Goal: Information Seeking & Learning: Learn about a topic

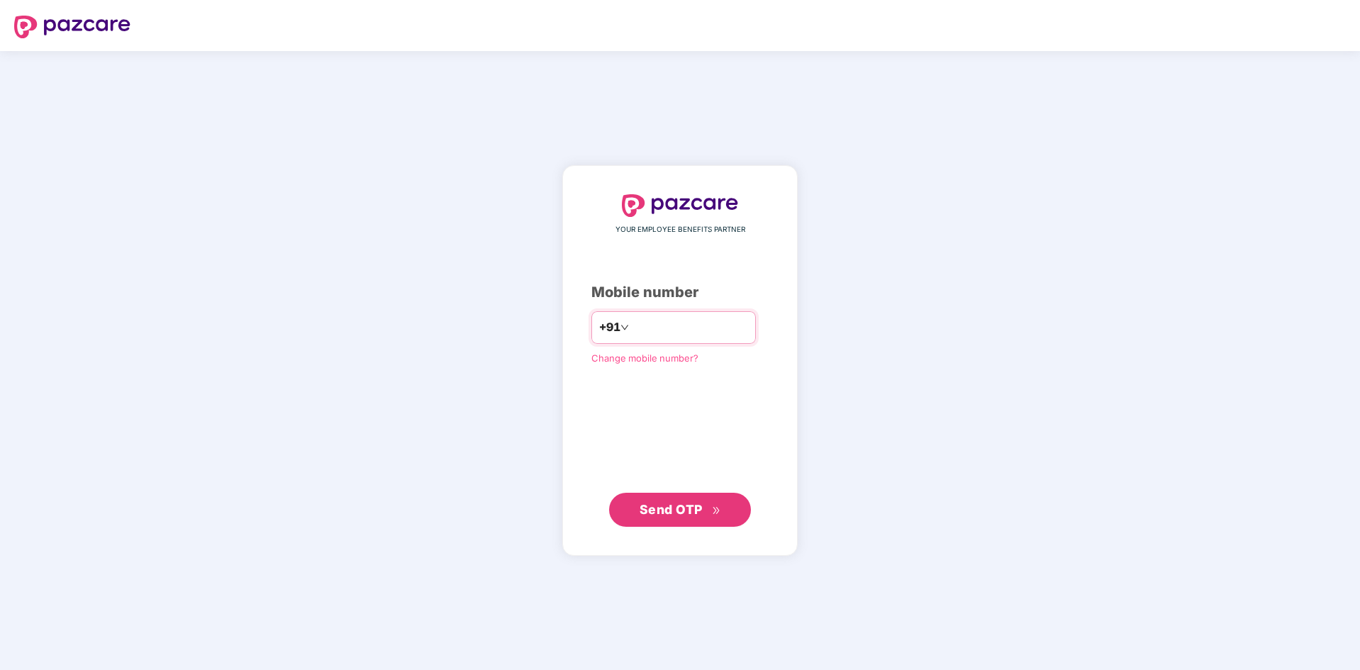
click at [695, 325] on input "number" at bounding box center [690, 327] width 116 height 23
type input "*"
type input "**********"
click at [645, 494] on button "Send OTP" at bounding box center [680, 510] width 142 height 34
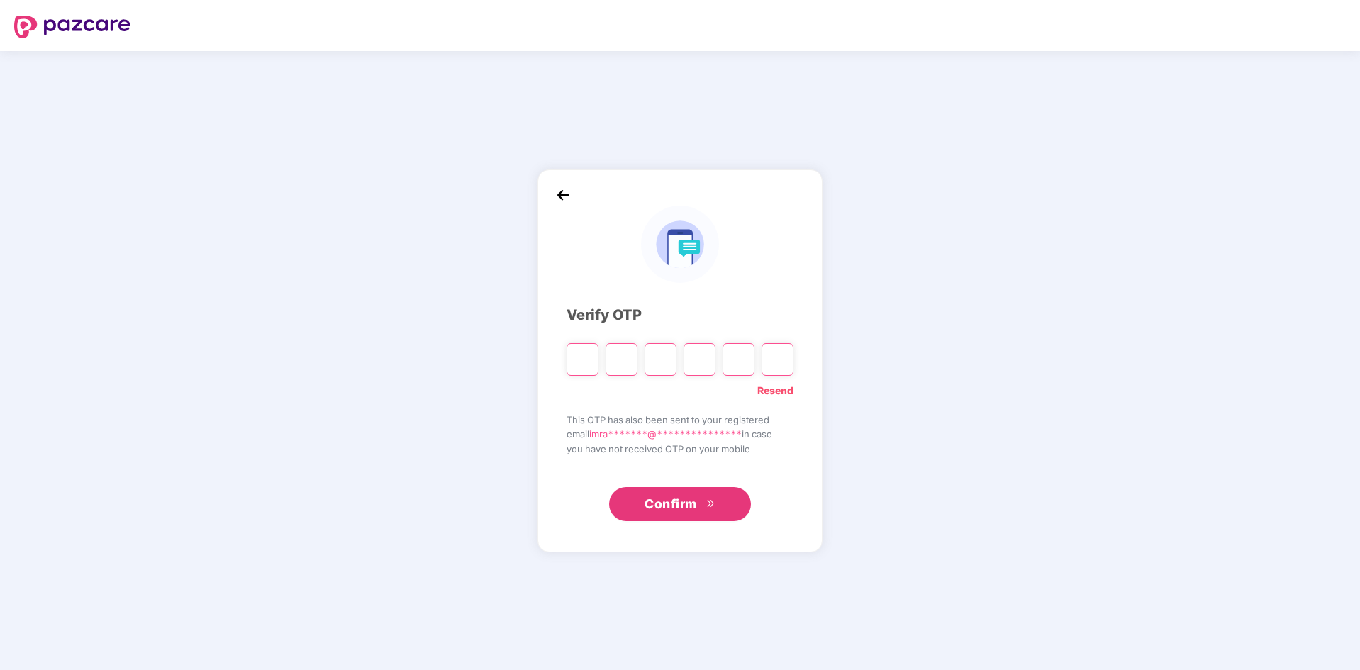
type input "*"
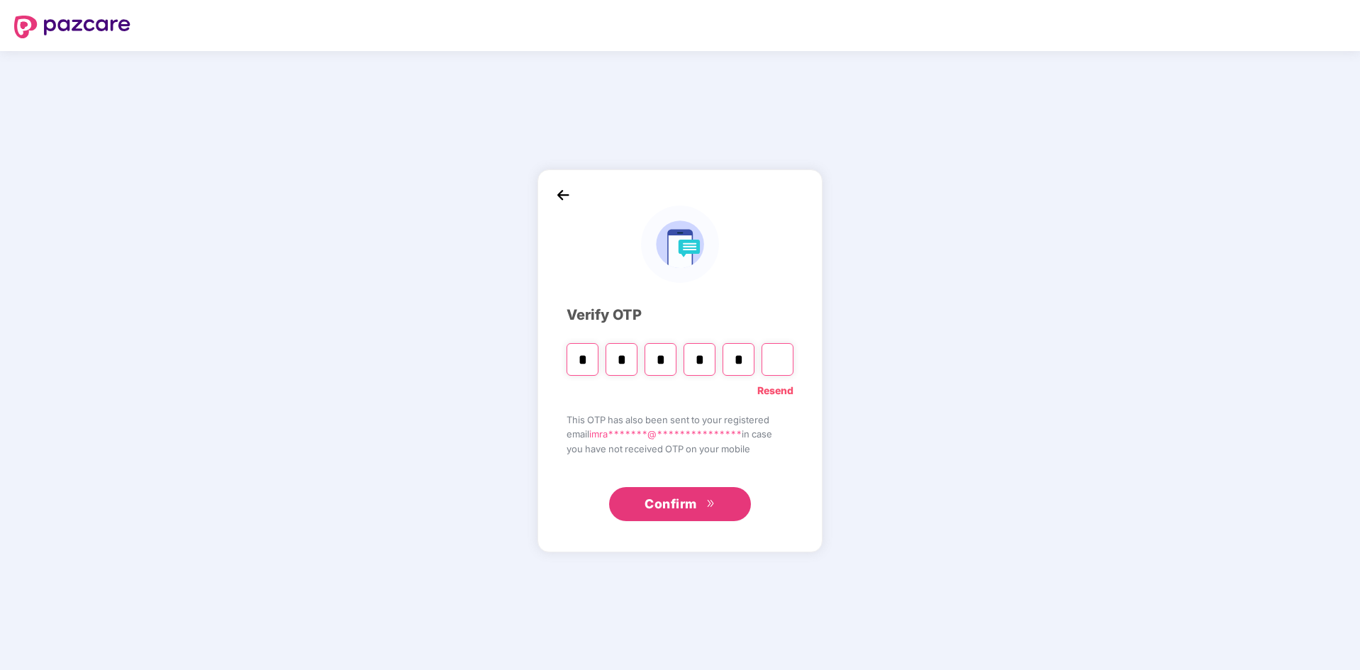
type input "*"
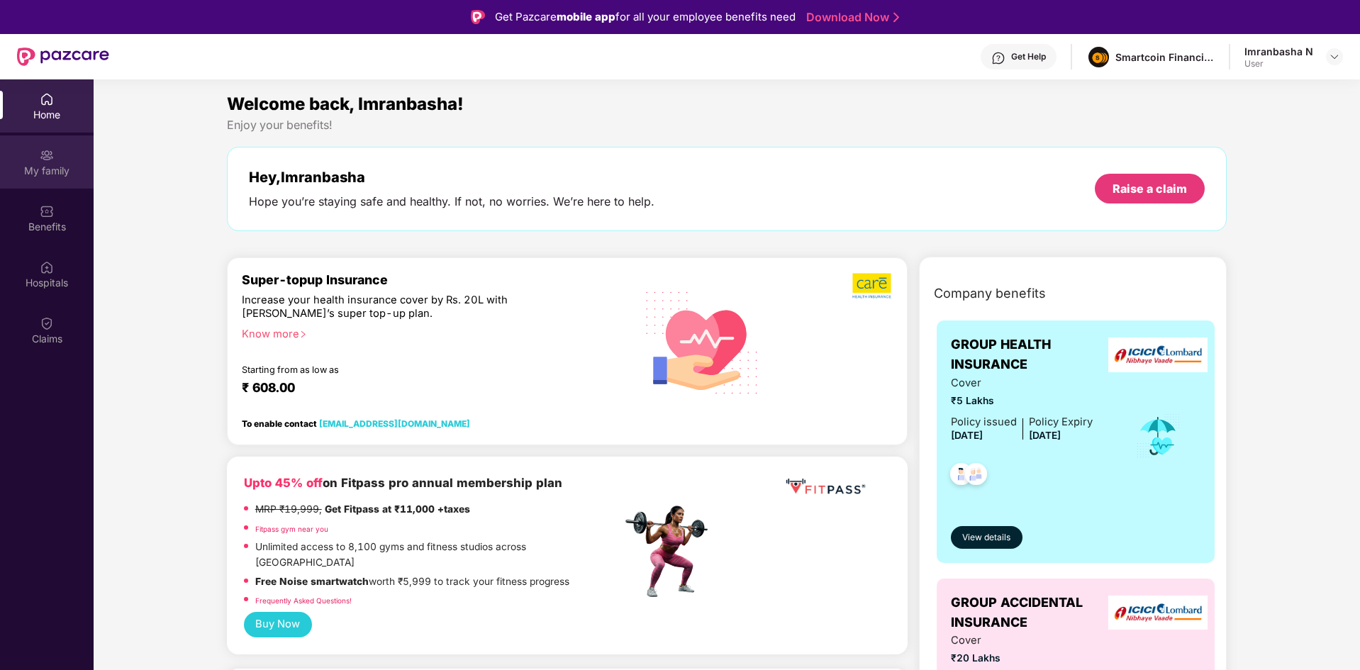
click at [57, 179] on div "My family" at bounding box center [47, 161] width 94 height 53
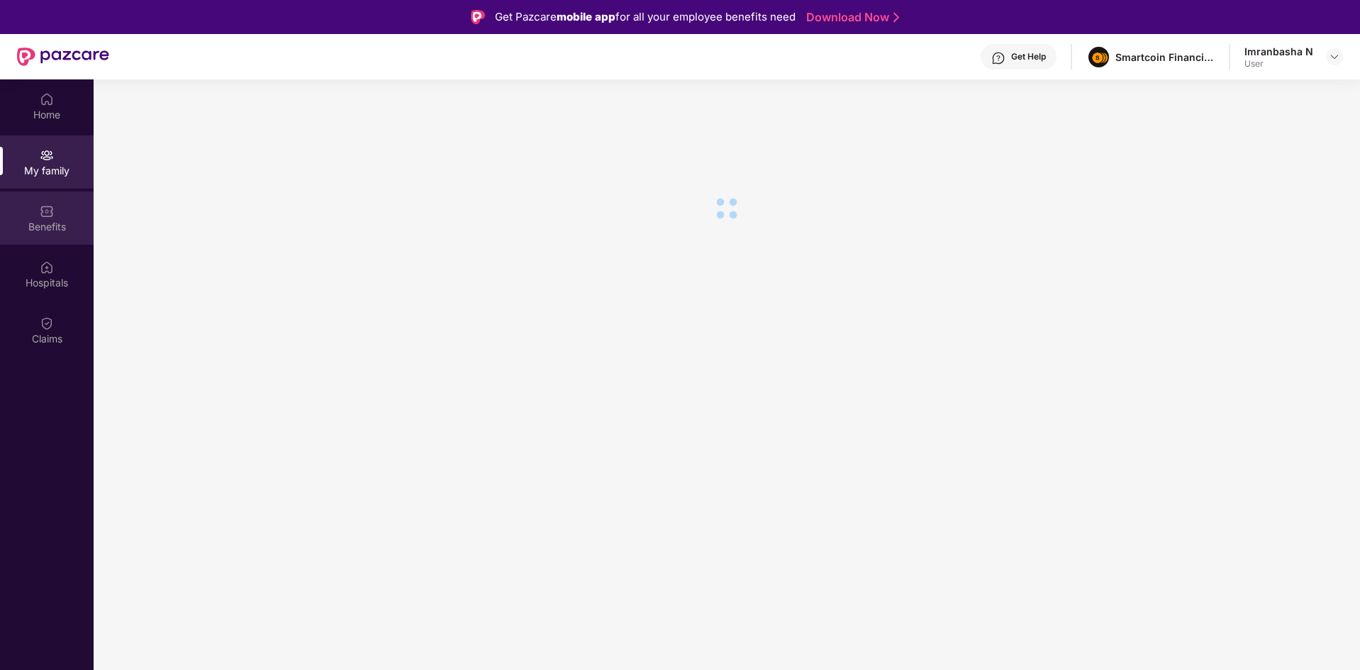
click at [56, 220] on div "Benefits" at bounding box center [47, 227] width 94 height 14
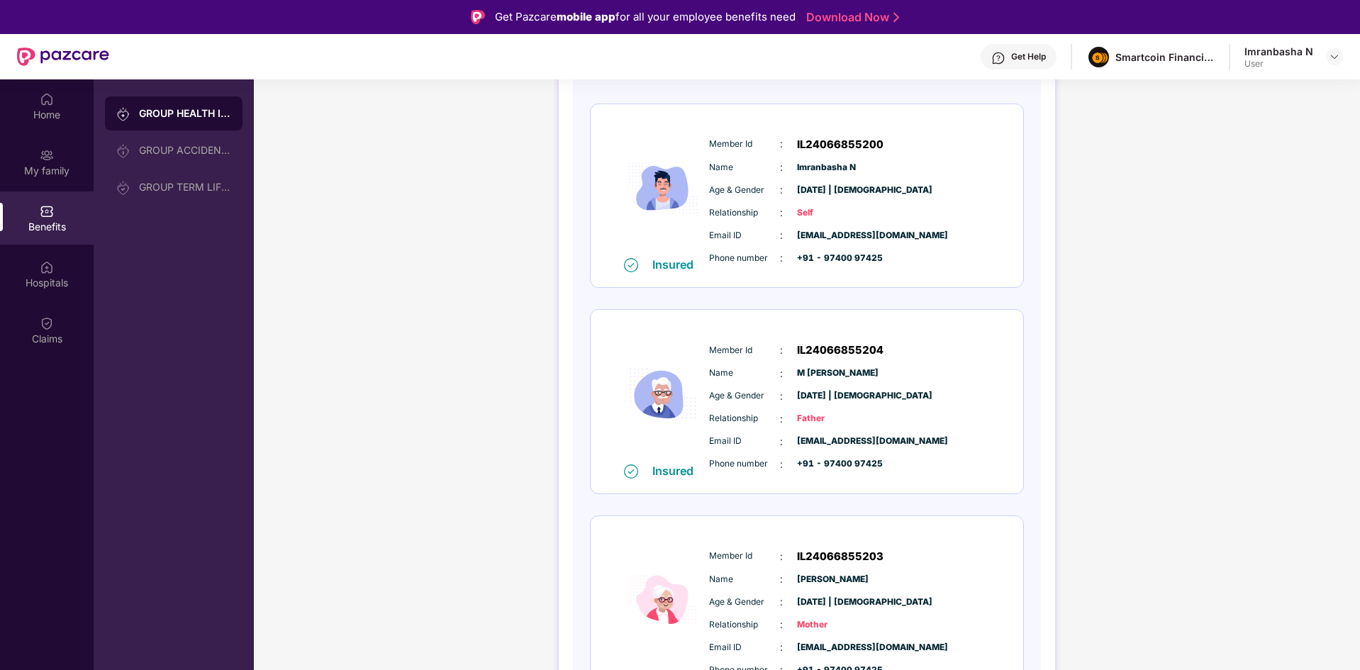
scroll to position [189, 0]
click at [717, 386] on div "Member Id : IL24066855204 Name : M Noor Basha Age & Gender : 20 July 1972 | Mal…" at bounding box center [849, 406] width 289 height 145
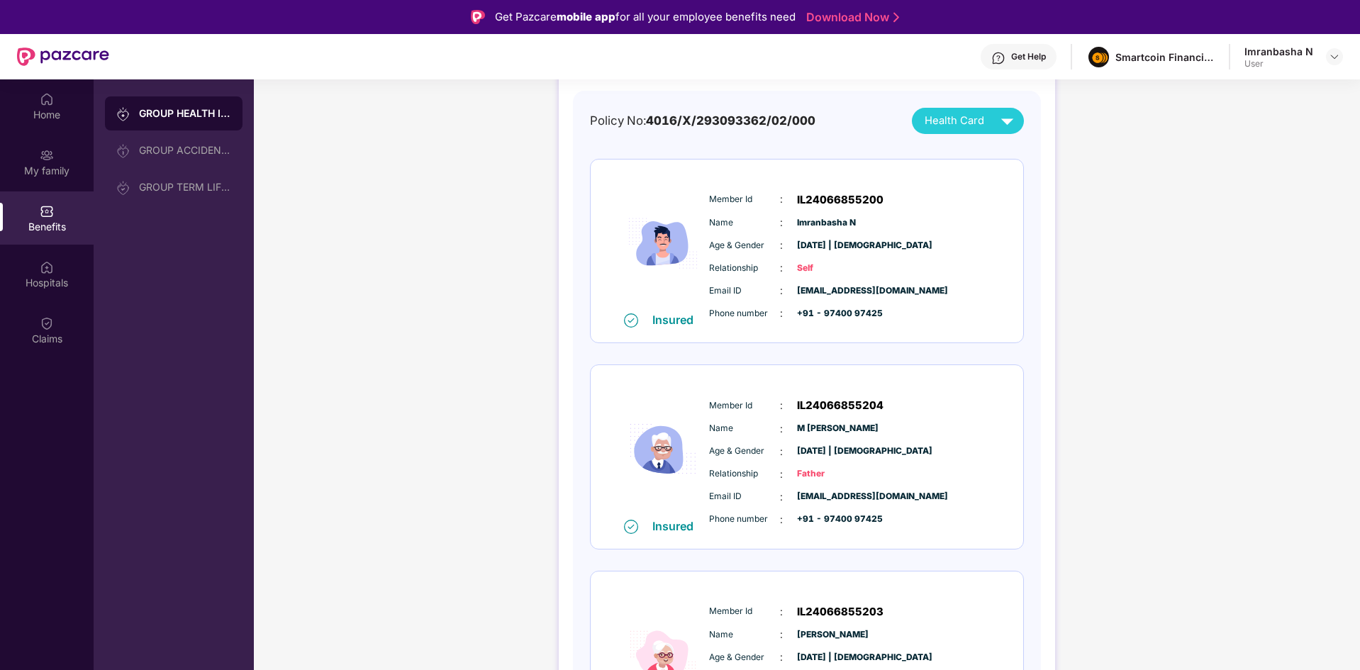
scroll to position [132, 0]
click at [955, 118] on span "Health Card" at bounding box center [954, 121] width 60 height 16
click at [1014, 150] on img at bounding box center [1019, 154] width 11 height 11
click at [944, 116] on span "Health Card" at bounding box center [954, 121] width 60 height 16
click at [960, 182] on div "M Noor Basha" at bounding box center [972, 182] width 104 height 16
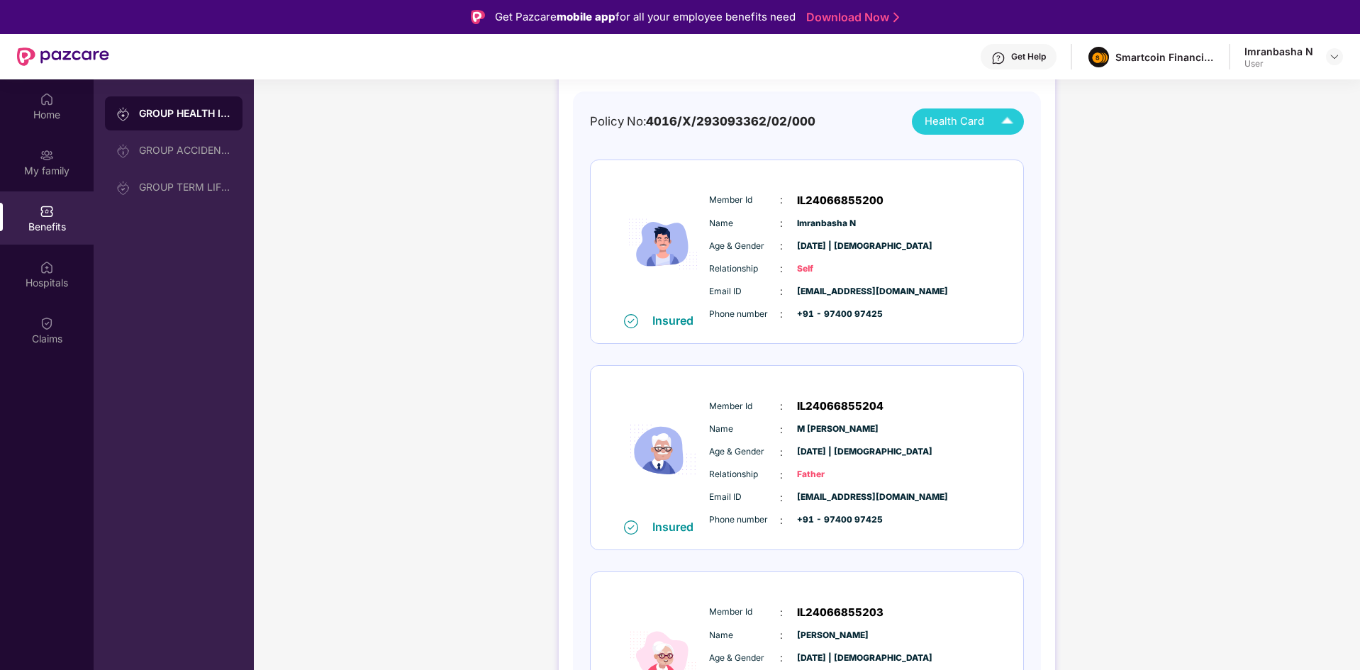
scroll to position [226, 0]
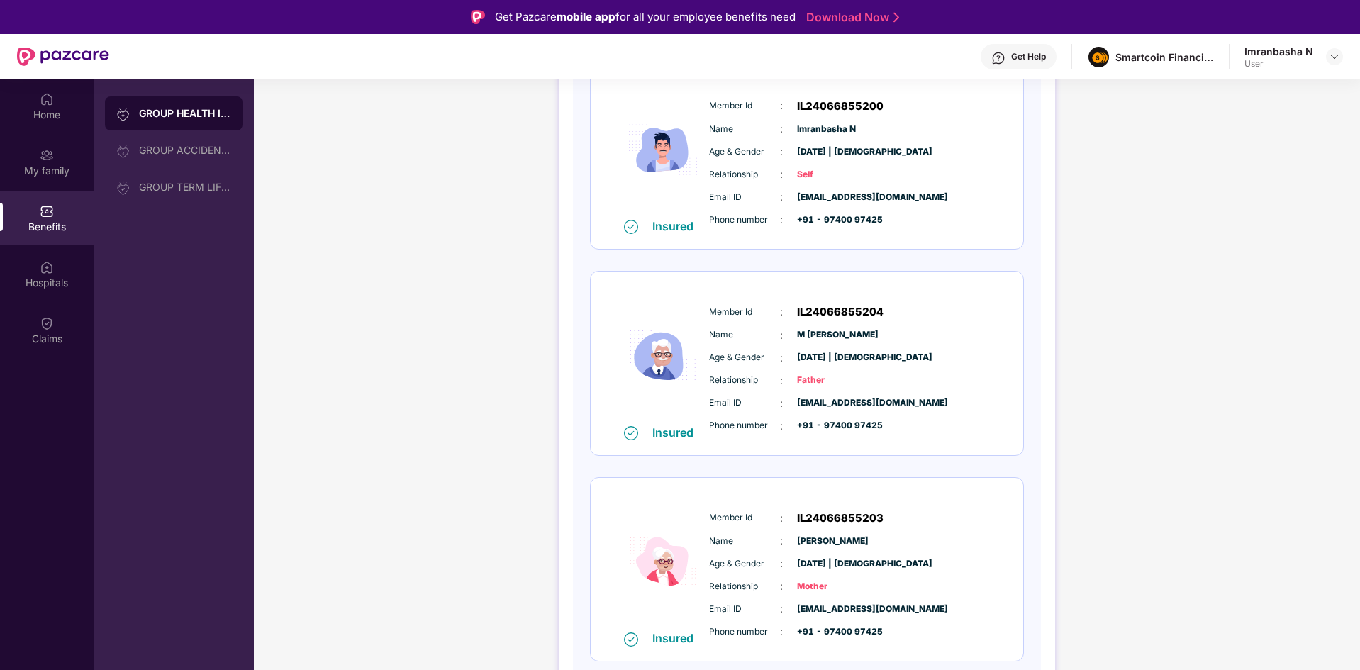
click at [773, 559] on span "Age & Gender" at bounding box center [744, 563] width 71 height 13
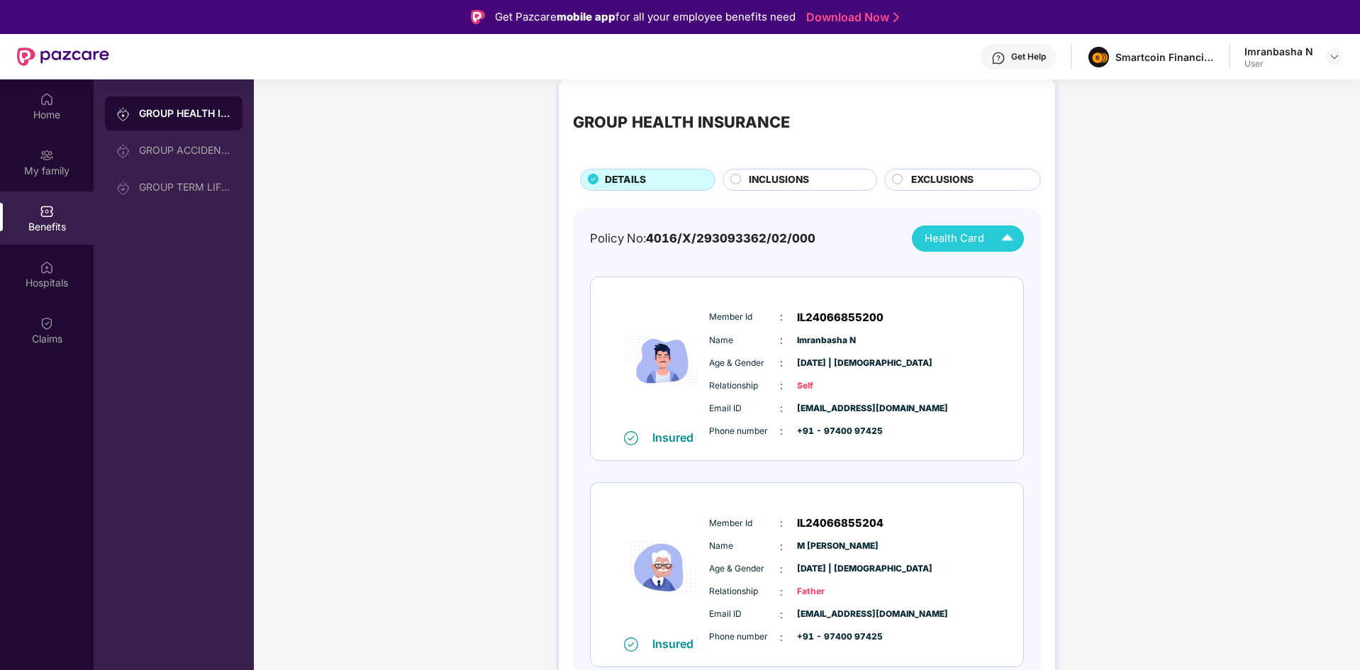
scroll to position [14, 0]
click at [960, 243] on span "Health Card" at bounding box center [954, 239] width 60 height 16
click at [1002, 326] on div "Haseen Taj" at bounding box center [972, 328] width 104 height 16
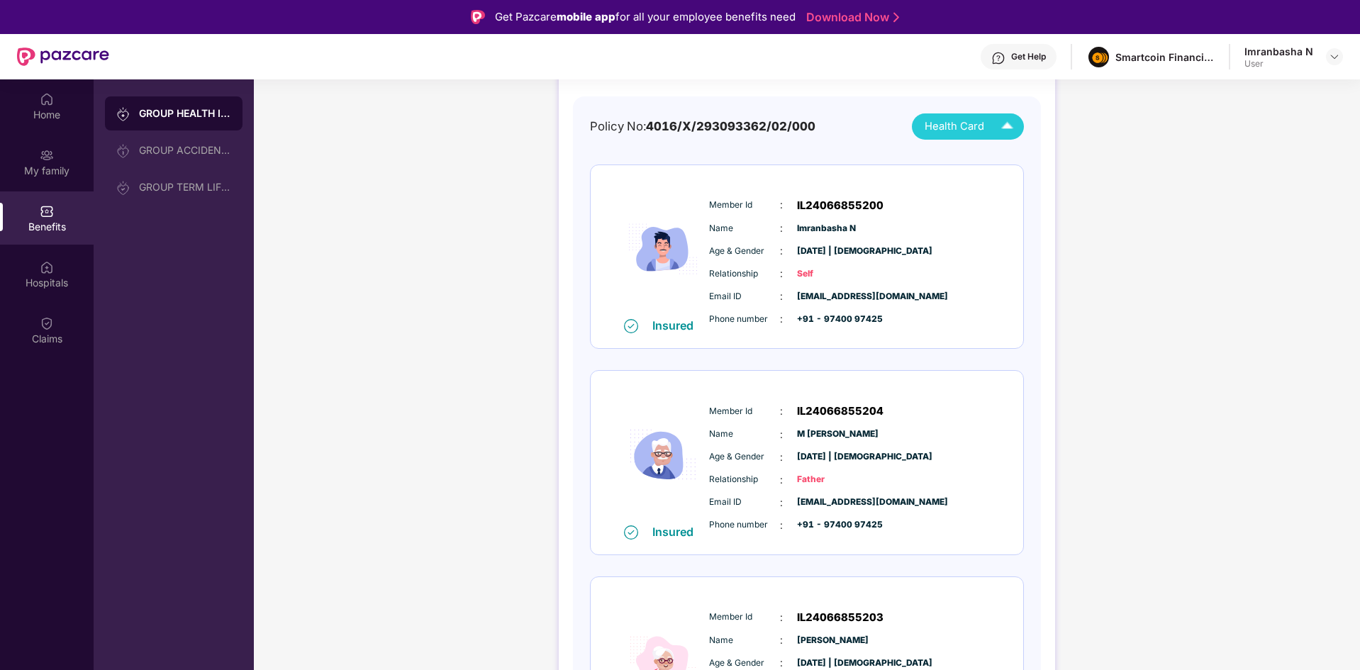
scroll to position [173, 0]
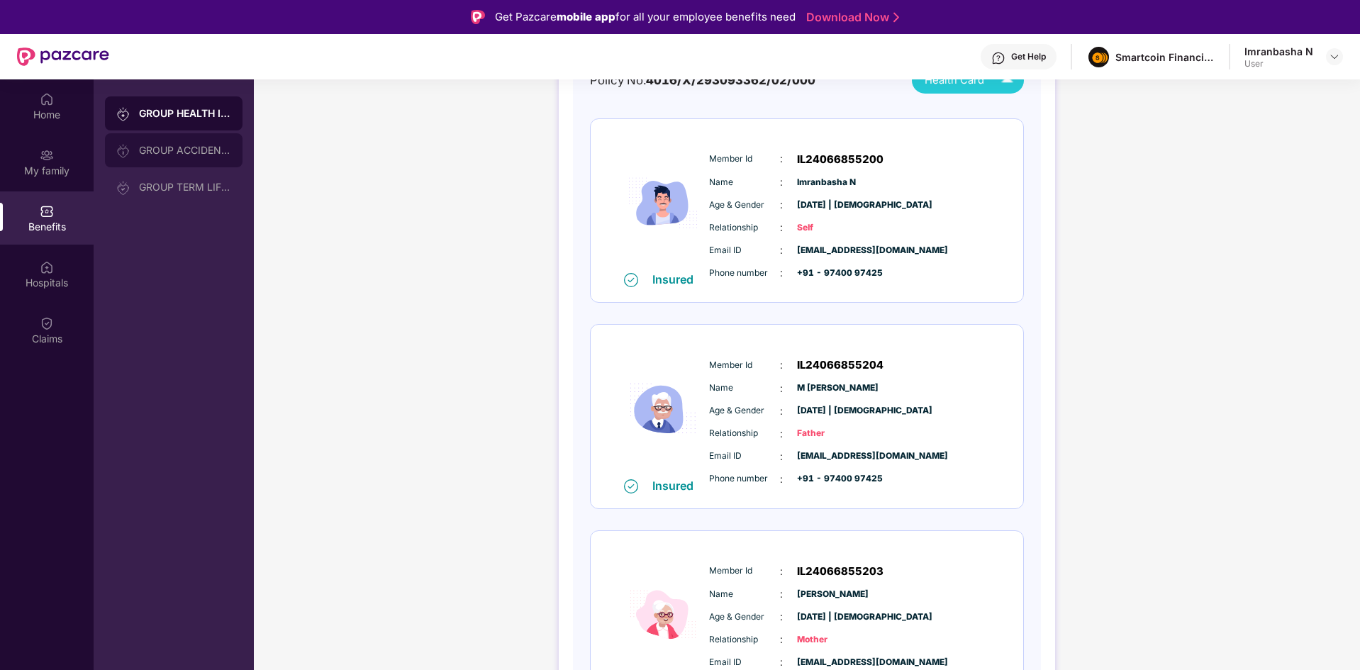
click at [186, 145] on div "GROUP ACCIDENTAL INSURANCE" at bounding box center [185, 150] width 92 height 11
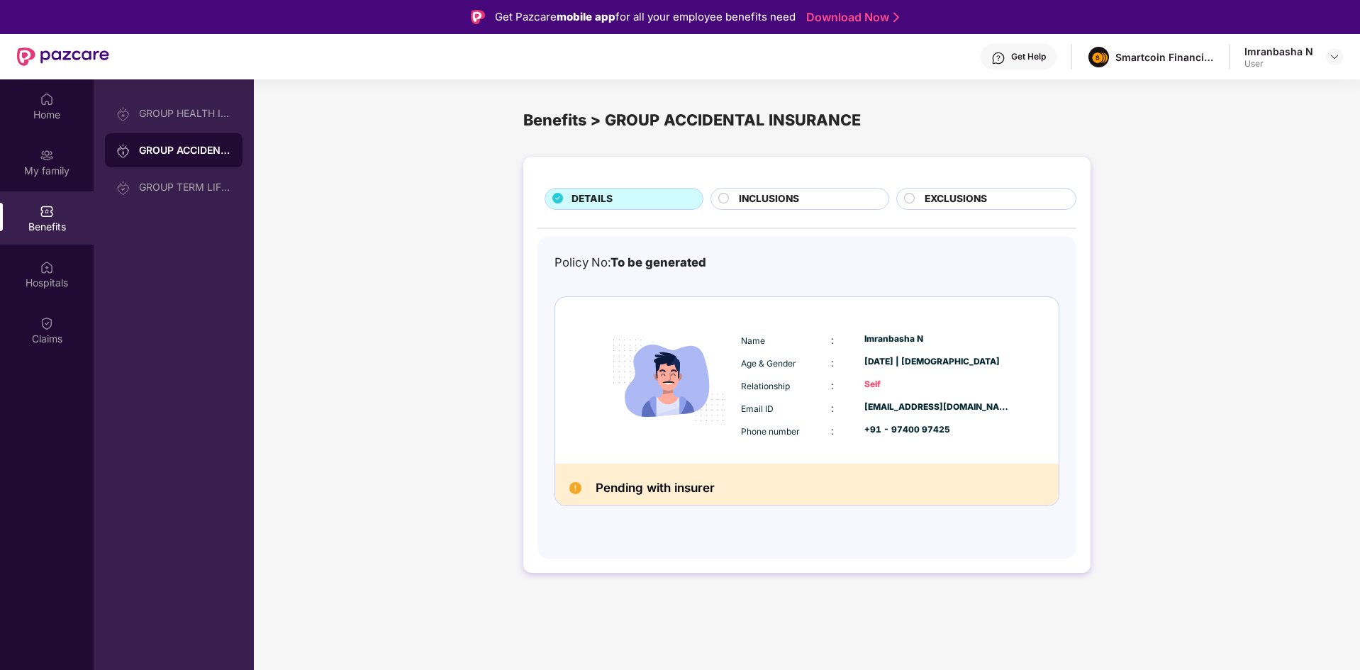
click at [211, 168] on div "GROUP HEALTH INSURANCE GROUP ACCIDENTAL INSURANCE GROUP TERM LIFE INSURANCE" at bounding box center [174, 150] width 138 height 108
click at [211, 180] on div "GROUP TERM LIFE INSURANCE" at bounding box center [174, 187] width 138 height 34
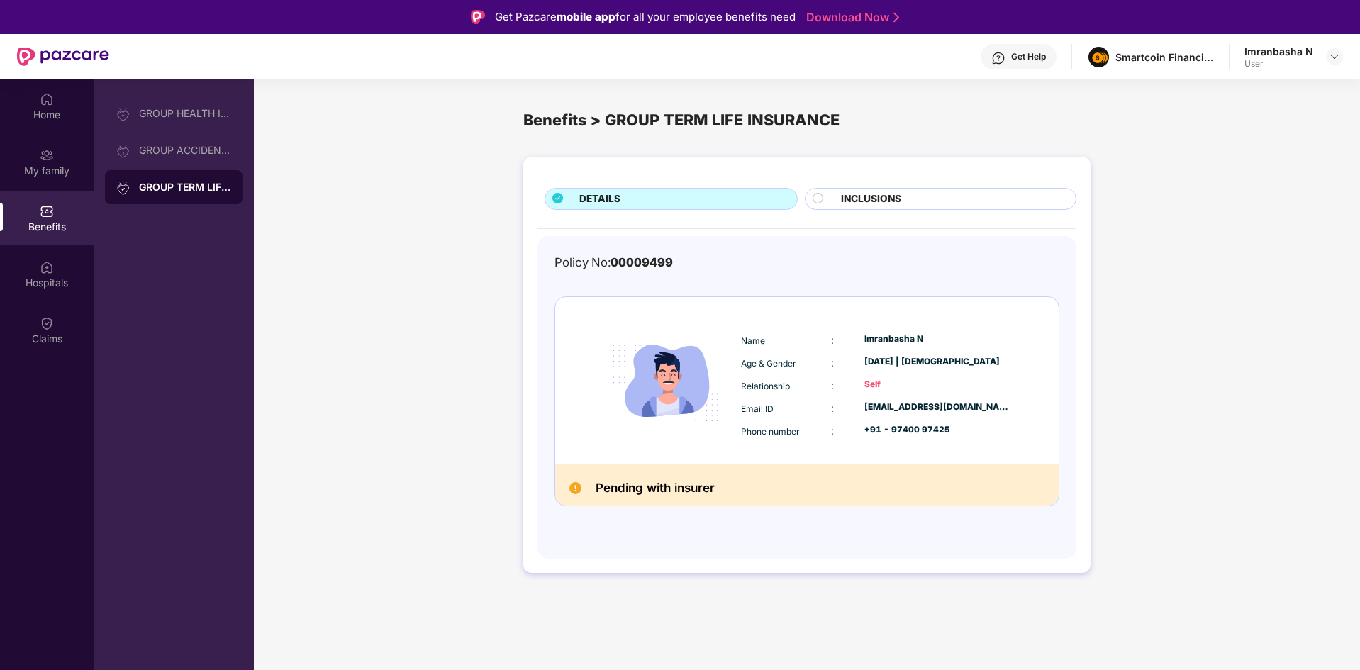
scroll to position [28, 0]
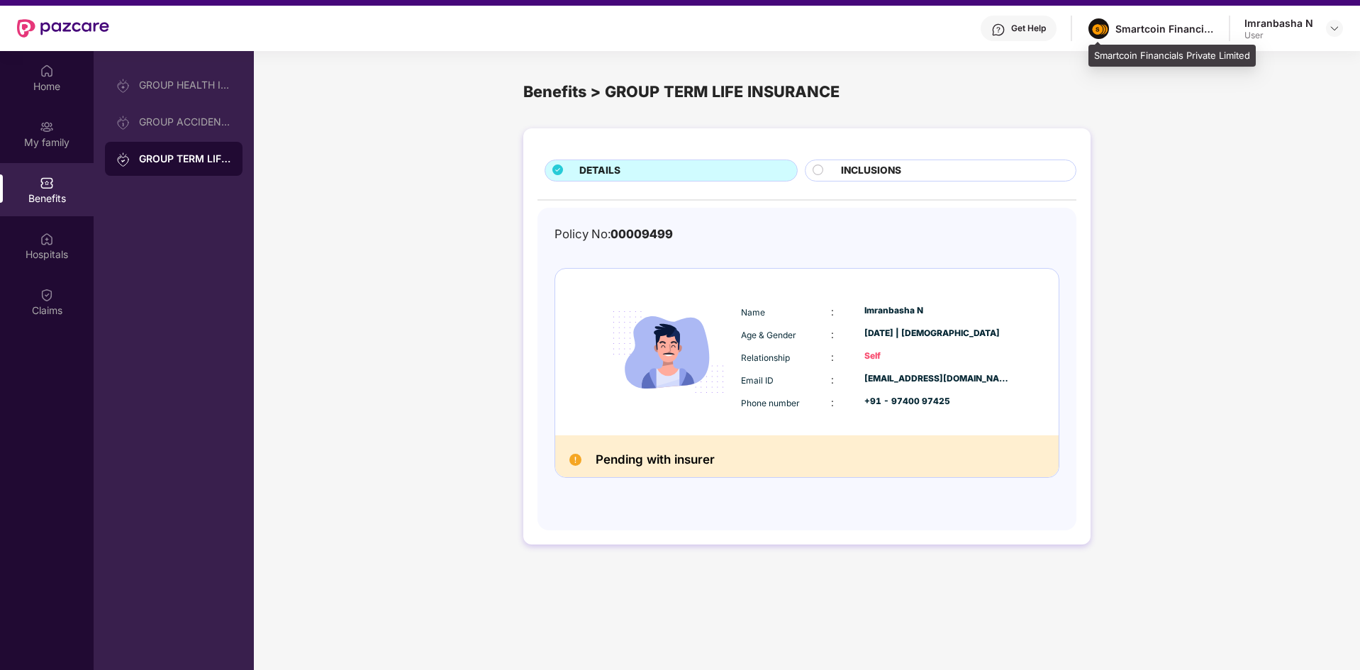
click at [1163, 16] on div "Smartcoin Financials Private Limited" at bounding box center [1150, 28] width 128 height 25
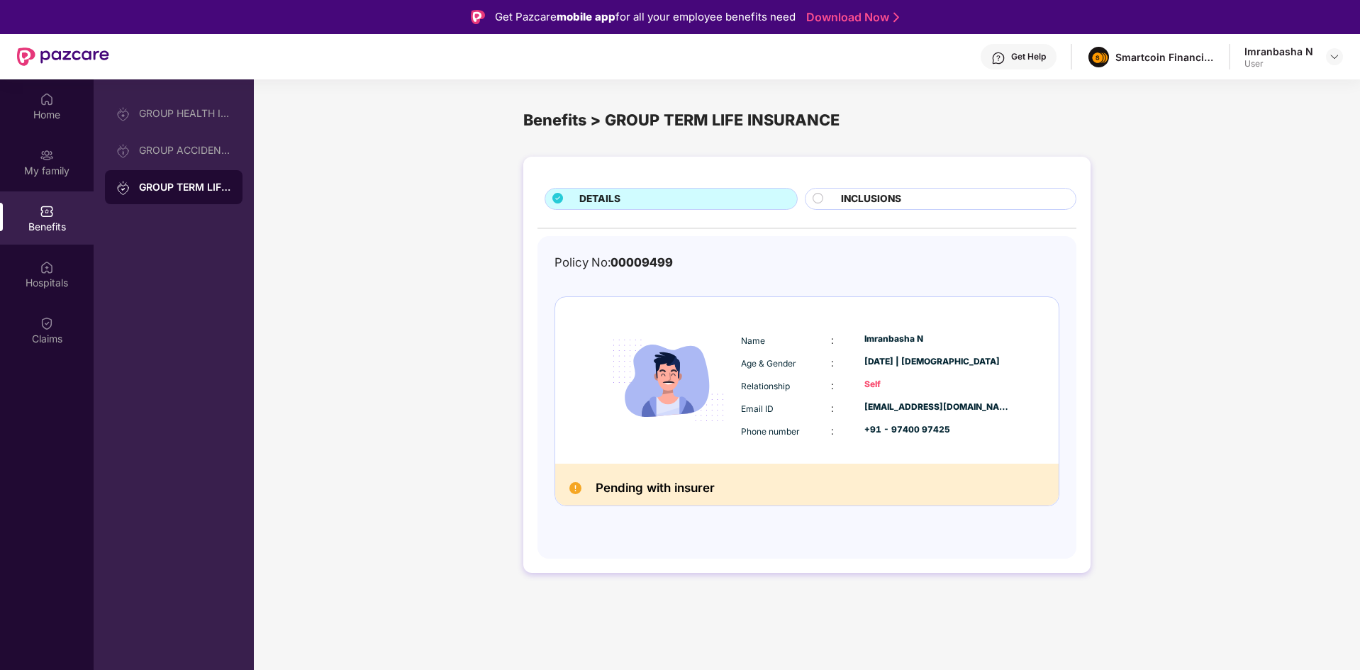
click at [41, 213] on img at bounding box center [47, 211] width 14 height 14
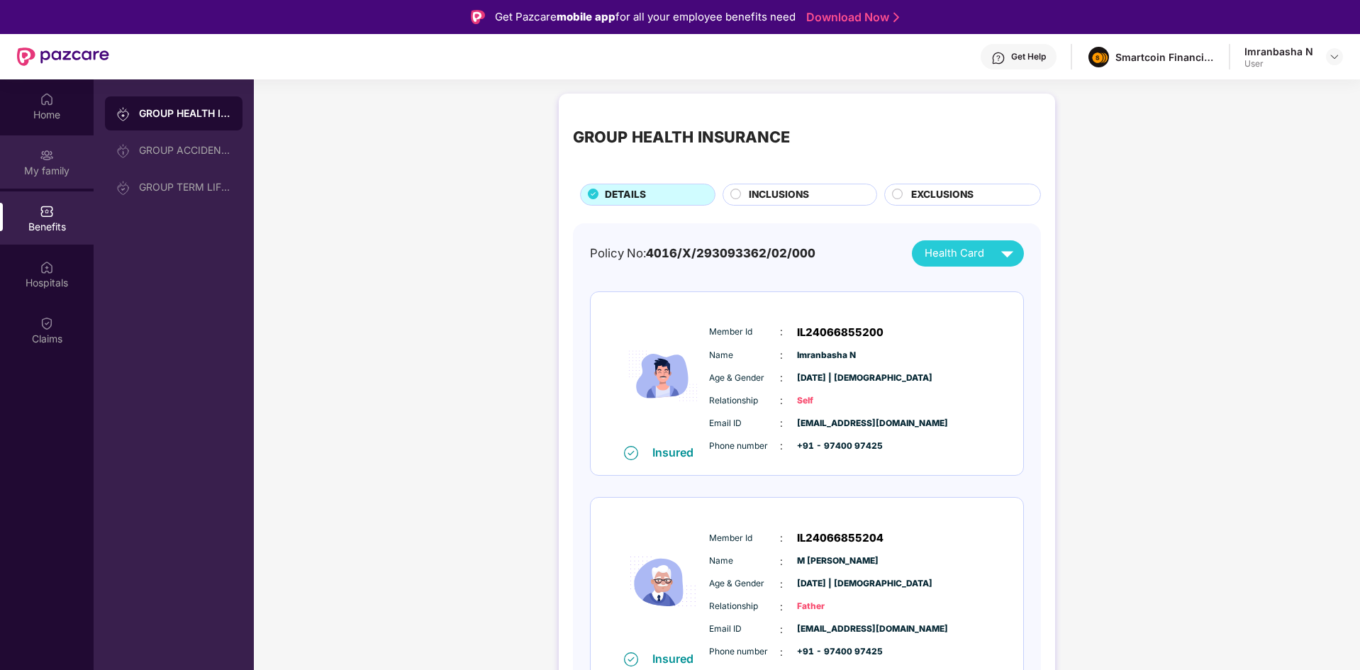
click at [60, 176] on div "My family" at bounding box center [47, 171] width 94 height 14
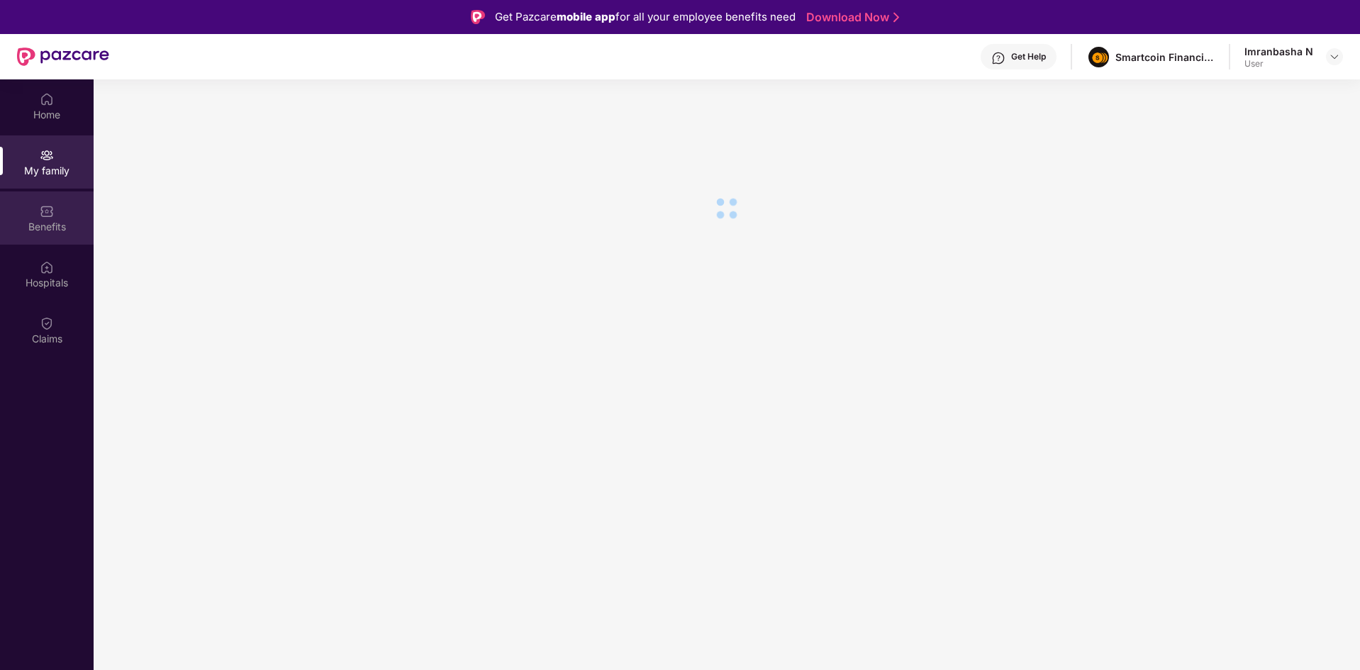
click at [45, 200] on div "Benefits" at bounding box center [47, 217] width 94 height 53
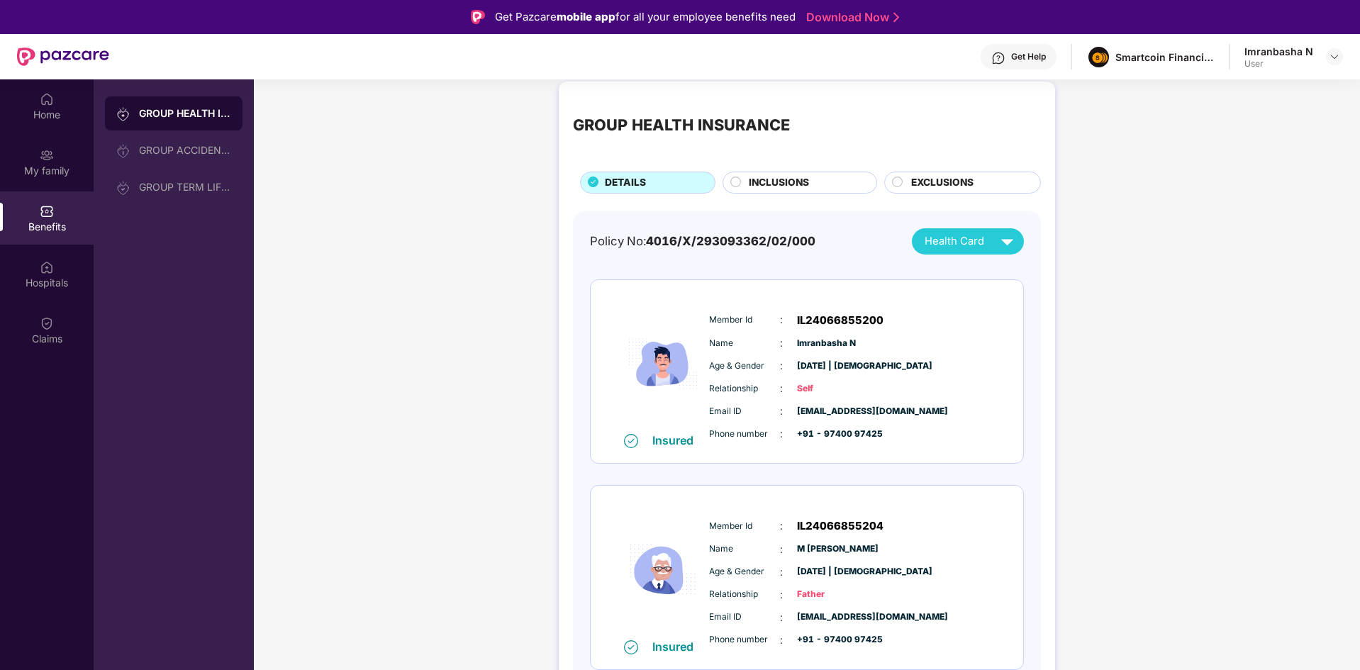
scroll to position [13, 0]
